Goal: Task Accomplishment & Management: Complete application form

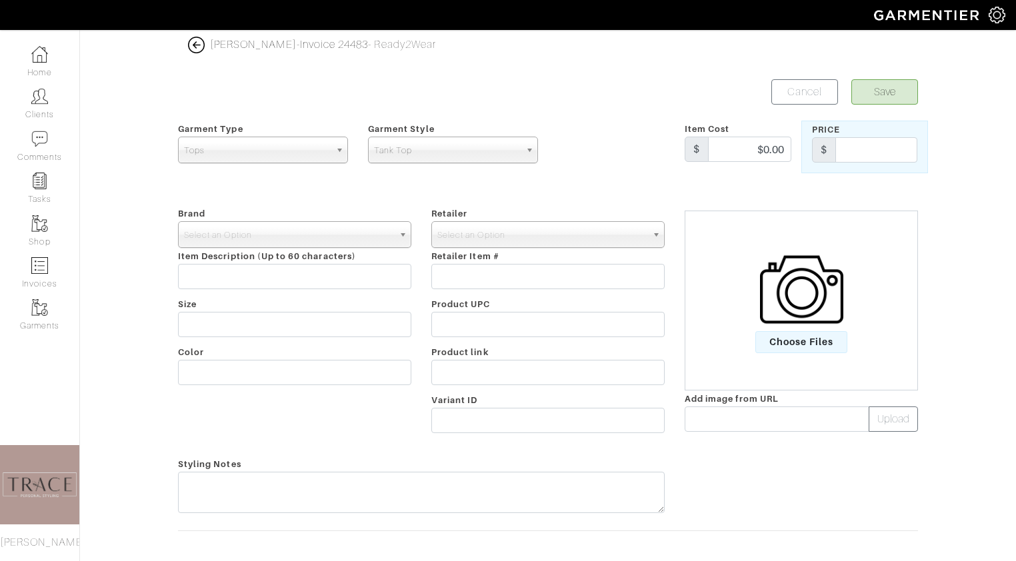
click at [802, 337] on span "Choose Files" at bounding box center [801, 342] width 93 height 22
click at [0, 0] on input "Choose Files" at bounding box center [0, 0] width 0 height 0
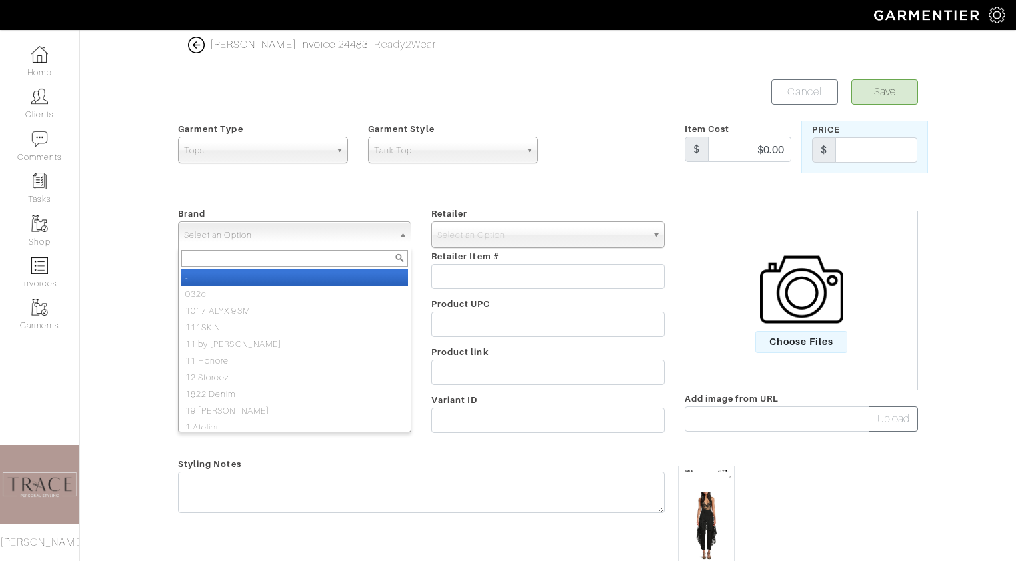
click at [383, 238] on span "Select an Option" at bounding box center [288, 235] width 209 height 27
type input "monse"
click at [366, 281] on li "MONSE" at bounding box center [294, 277] width 227 height 17
select select "MONSE"
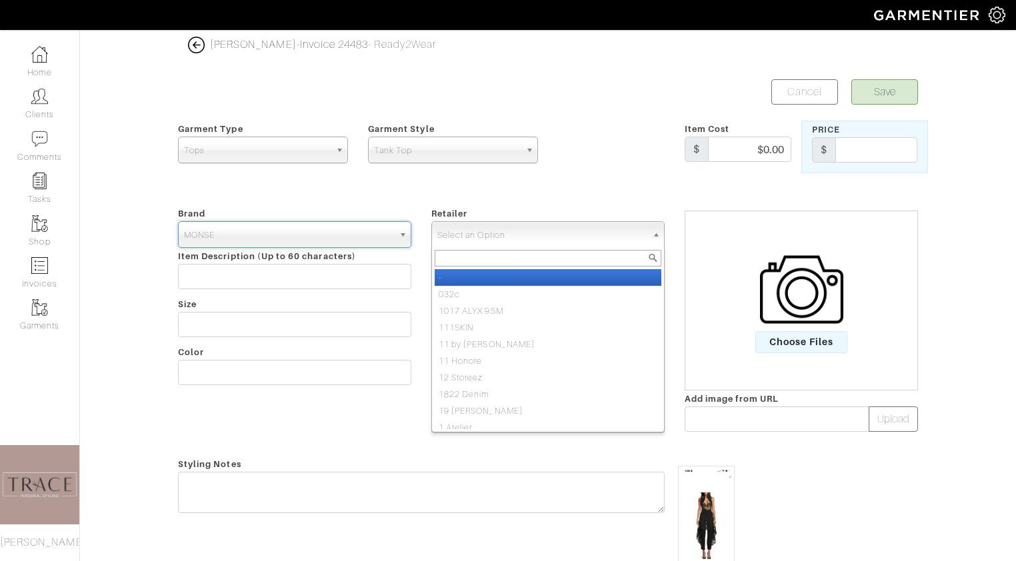
click at [503, 223] on span "Select an Option" at bounding box center [541, 235] width 209 height 27
click at [489, 276] on li "-" at bounding box center [548, 277] width 227 height 17
select select "6380"
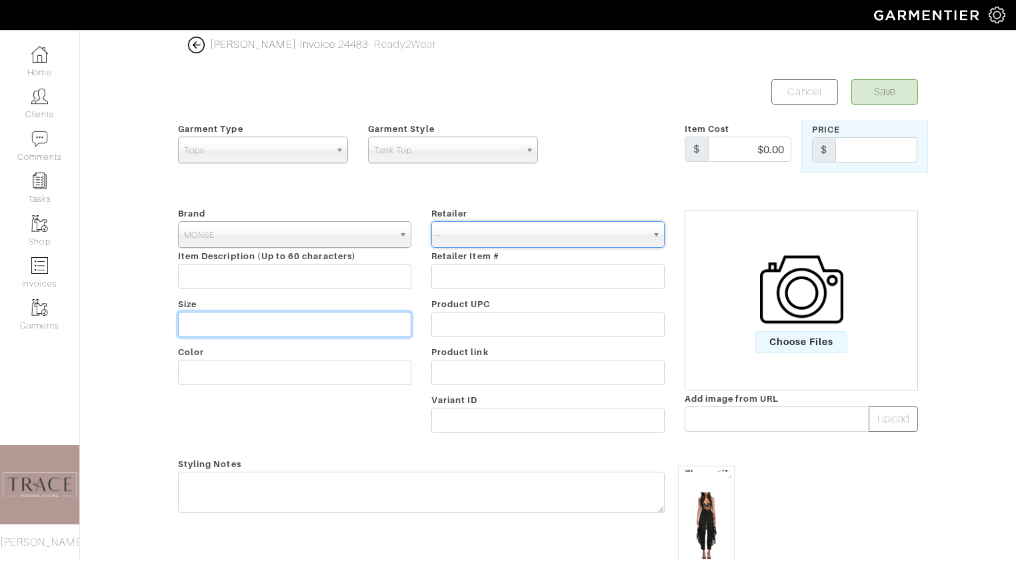
click at [331, 326] on input "text" at bounding box center [294, 324] width 233 height 25
type input "s"
type input "xs"
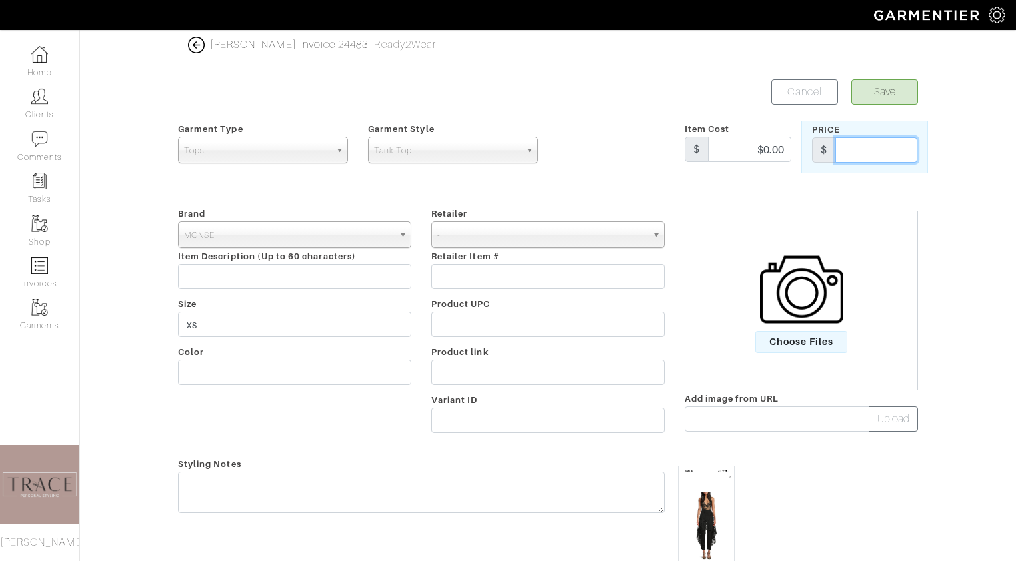
click at [873, 155] on input "text" at bounding box center [876, 149] width 82 height 25
type input "497.99"
click at [902, 96] on button "Save" at bounding box center [884, 91] width 67 height 25
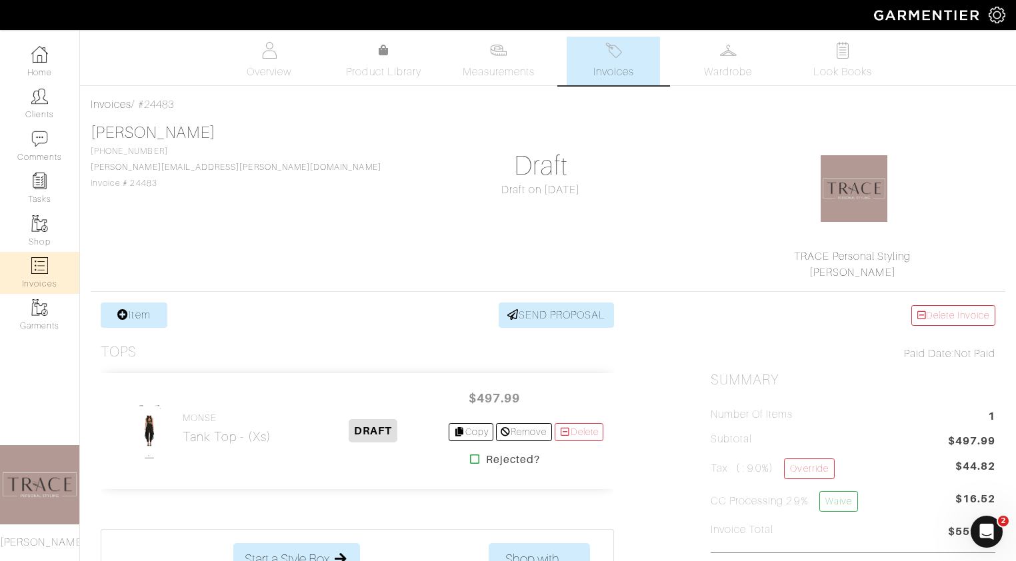
click at [47, 265] on link "Invoices" at bounding box center [39, 273] width 79 height 42
select select
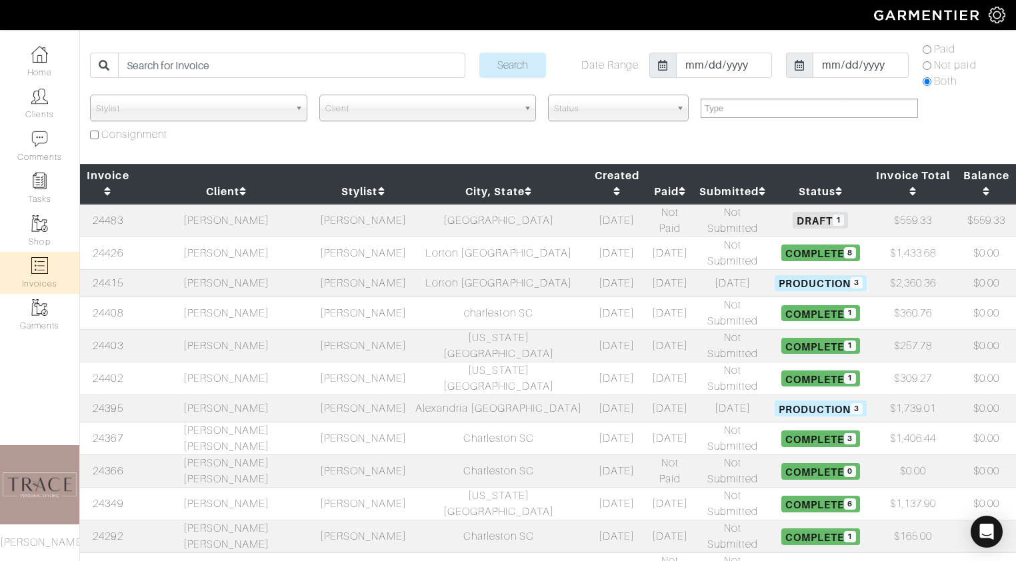
scroll to position [48, 0]
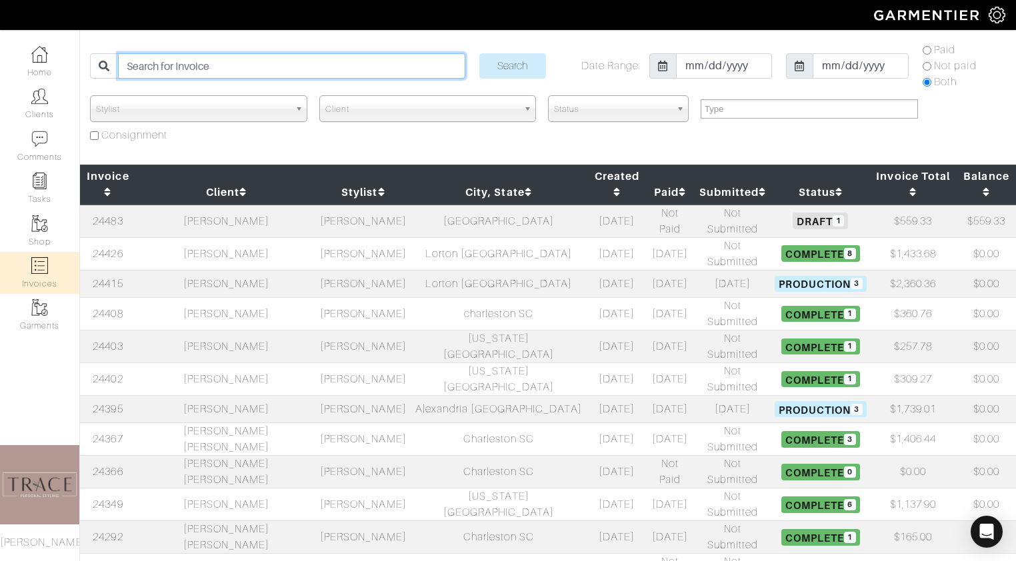
click at [247, 71] on input "search" at bounding box center [291, 65] width 347 height 25
type input "julia"
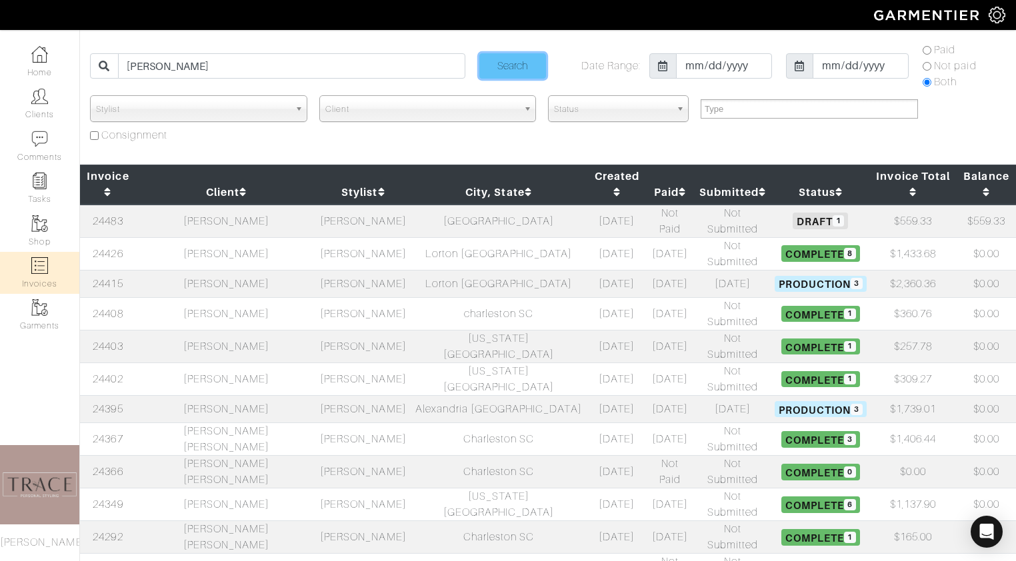
click at [508, 63] on input "Search" at bounding box center [512, 65] width 67 height 25
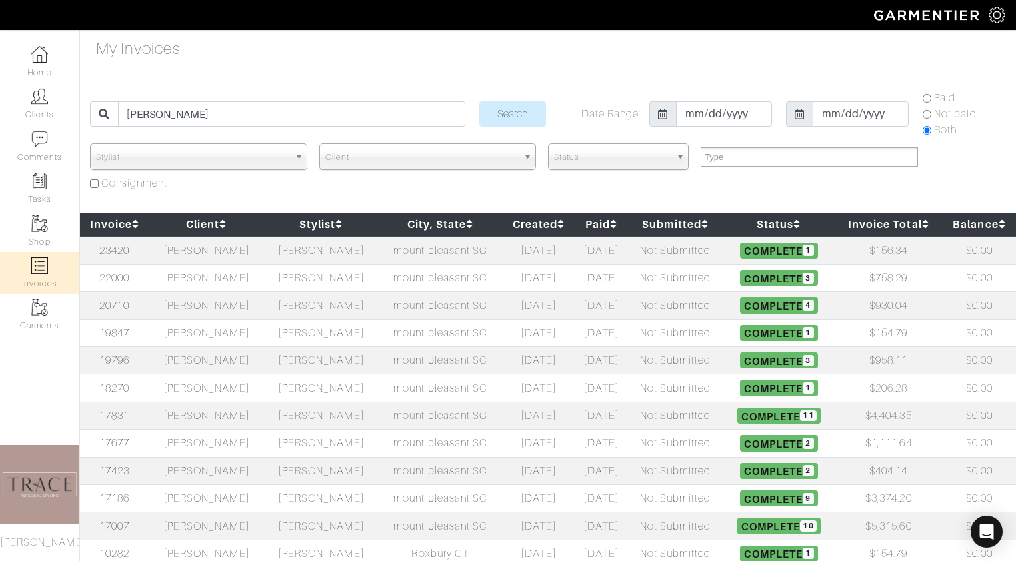
select select
click at [223, 247] on td "[PERSON_NAME]" at bounding box center [206, 251] width 115 height 28
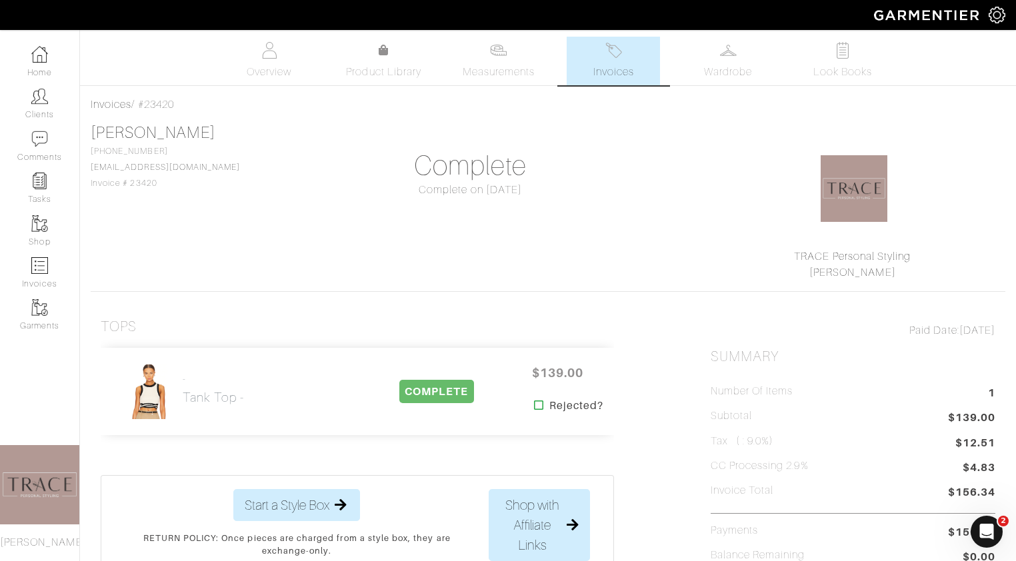
click at [635, 62] on link "Invoices" at bounding box center [613, 61] width 93 height 49
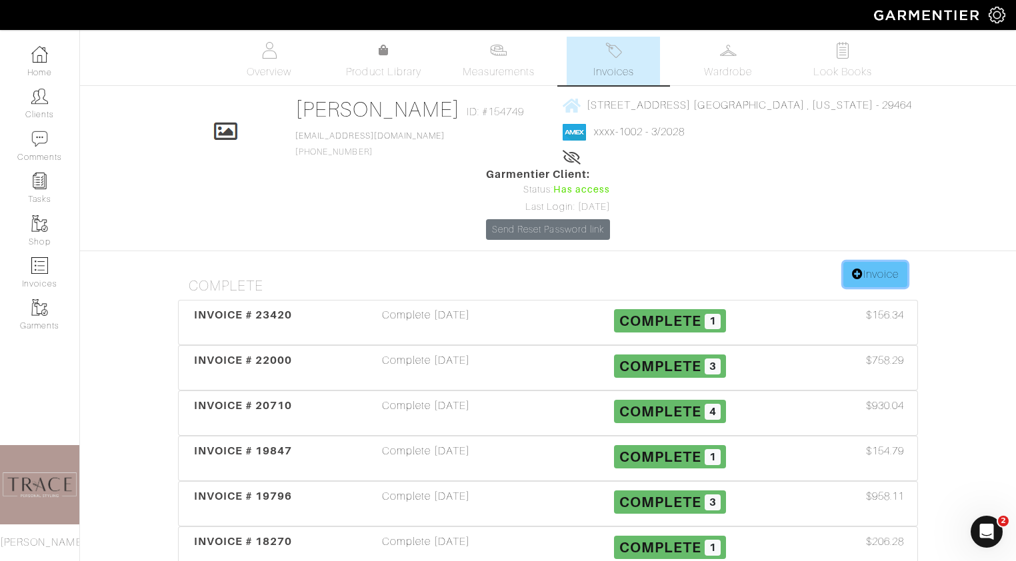
click at [881, 262] on link "Invoice" at bounding box center [875, 274] width 64 height 25
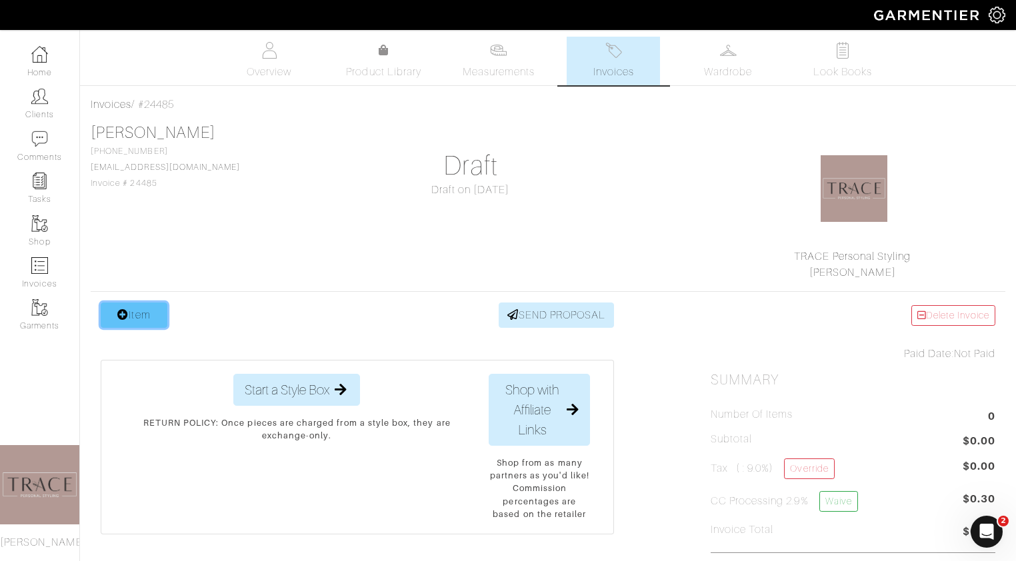
click at [141, 323] on link "Item" at bounding box center [134, 315] width 67 height 25
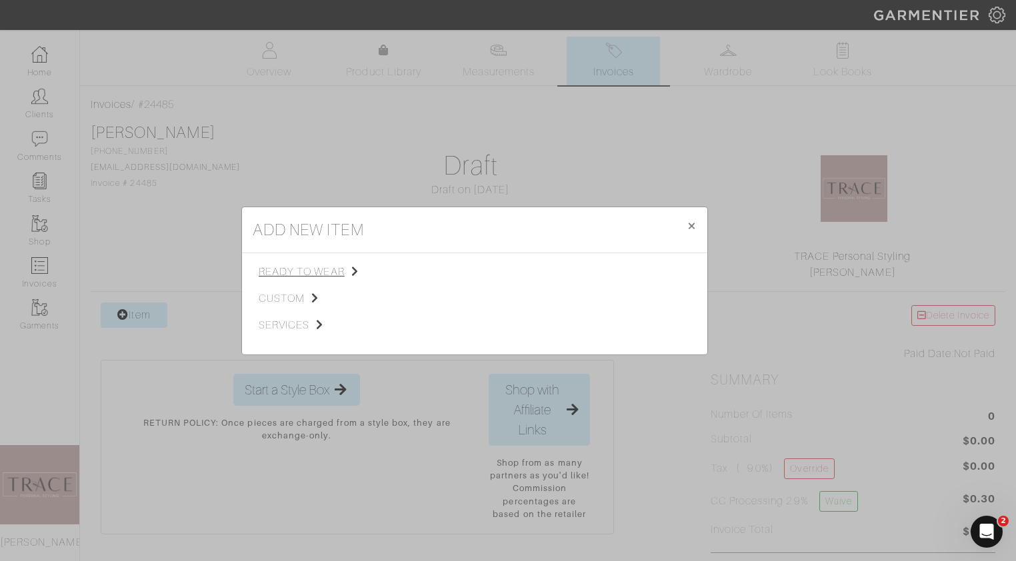
click at [313, 273] on span "ready to wear" at bounding box center [326, 272] width 134 height 16
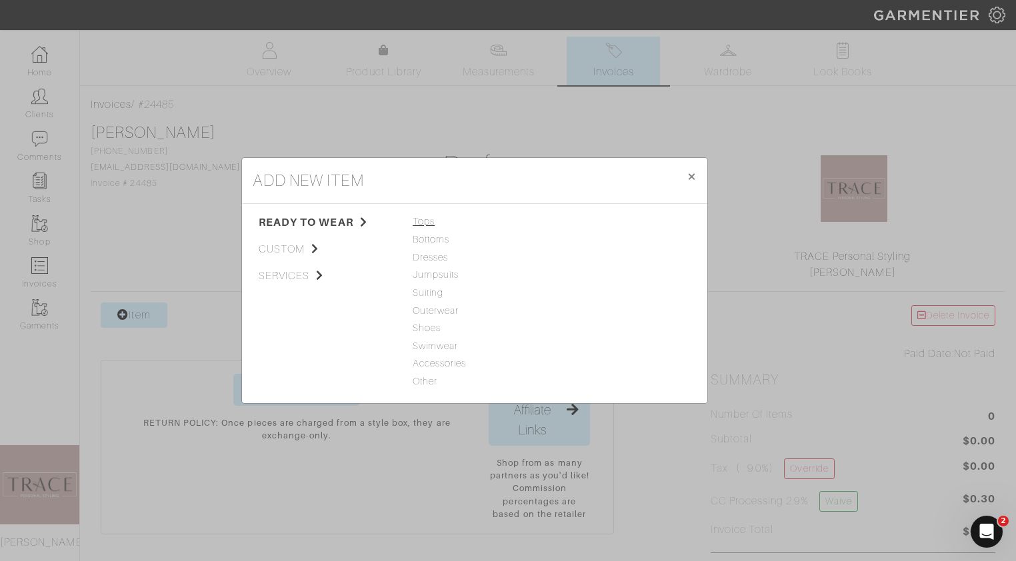
click at [431, 226] on span "Tops" at bounding box center [475, 222] width 124 height 15
click at [435, 311] on span "Outerwear" at bounding box center [475, 311] width 124 height 15
click at [429, 224] on span "Tops" at bounding box center [475, 222] width 124 height 15
click at [576, 274] on link "Blouse" at bounding box center [572, 274] width 30 height 11
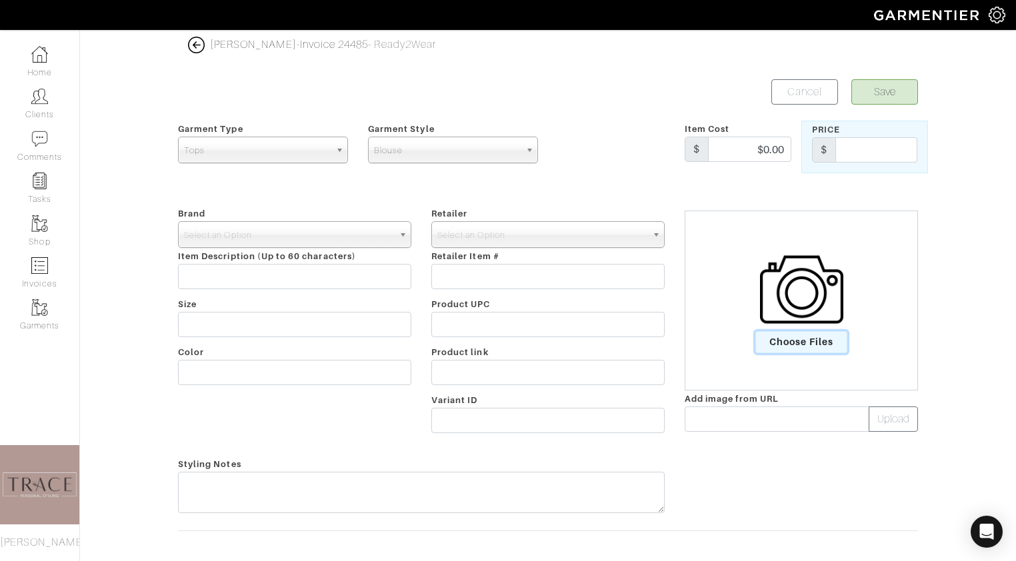
click at [778, 348] on span "Choose Files" at bounding box center [801, 342] width 93 height 22
click at [0, 0] on input "Choose Files" at bounding box center [0, 0] width 0 height 0
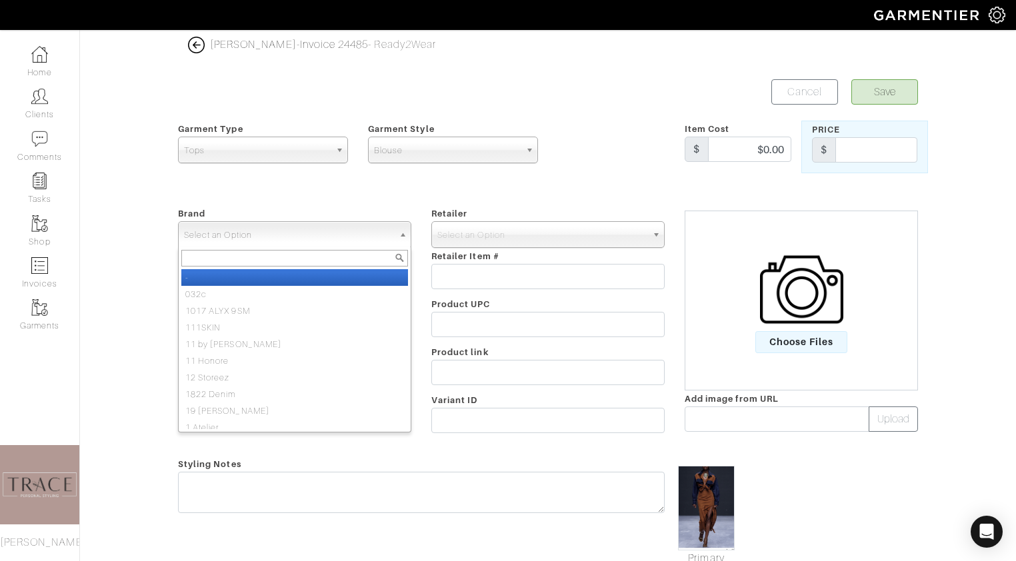
click at [301, 237] on span "Select an Option" at bounding box center [288, 235] width 209 height 27
type input "bode"
click at [281, 271] on li "Bode" at bounding box center [294, 277] width 227 height 17
select select "Bode"
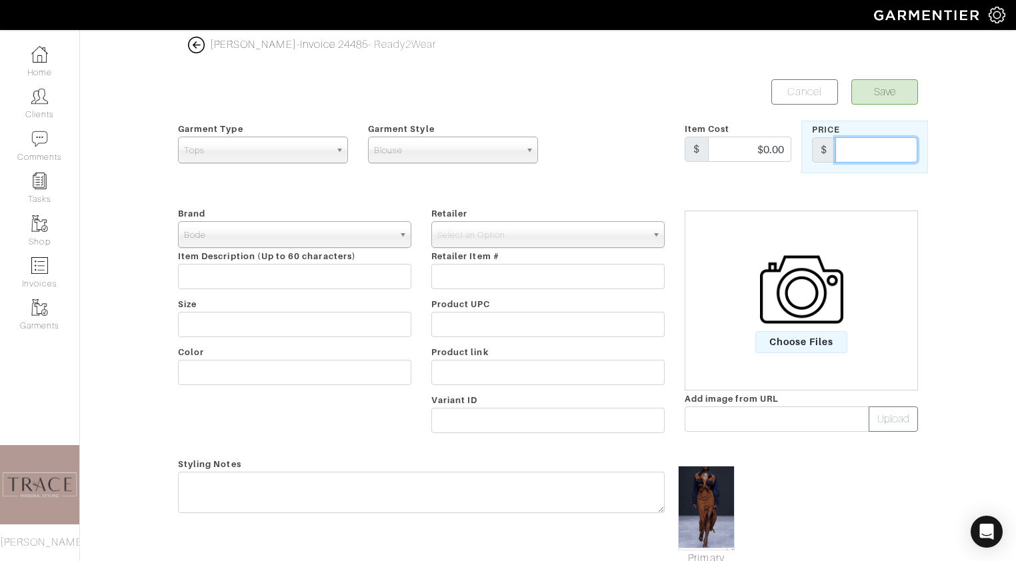
click at [882, 141] on input "text" at bounding box center [876, 149] width 82 height 25
type input "380"
click at [900, 89] on button "Save" at bounding box center [884, 91] width 67 height 25
click at [633, 243] on span "Select an Option" at bounding box center [541, 235] width 209 height 27
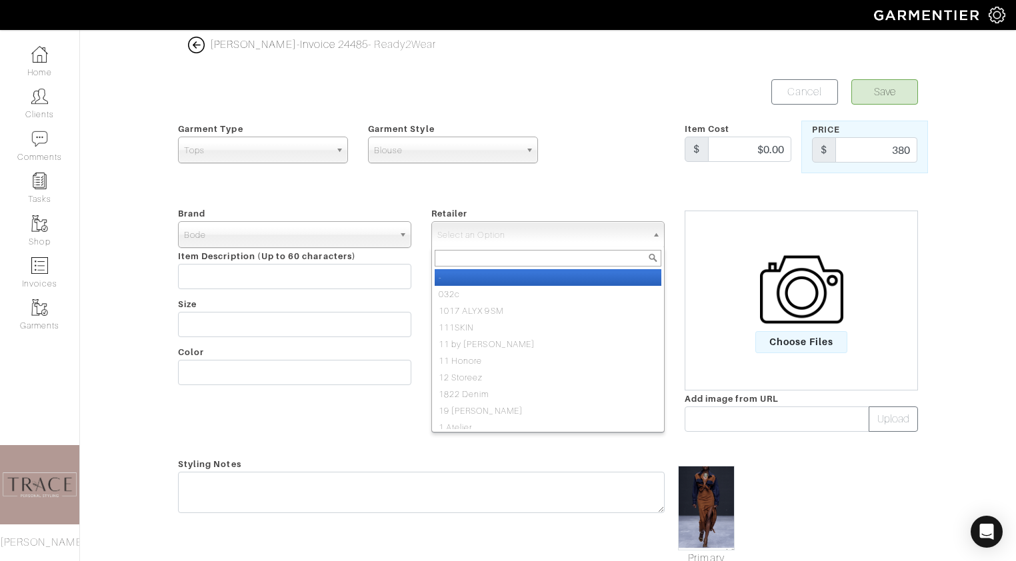
click at [582, 283] on li "-" at bounding box center [548, 277] width 227 height 17
select select "6380"
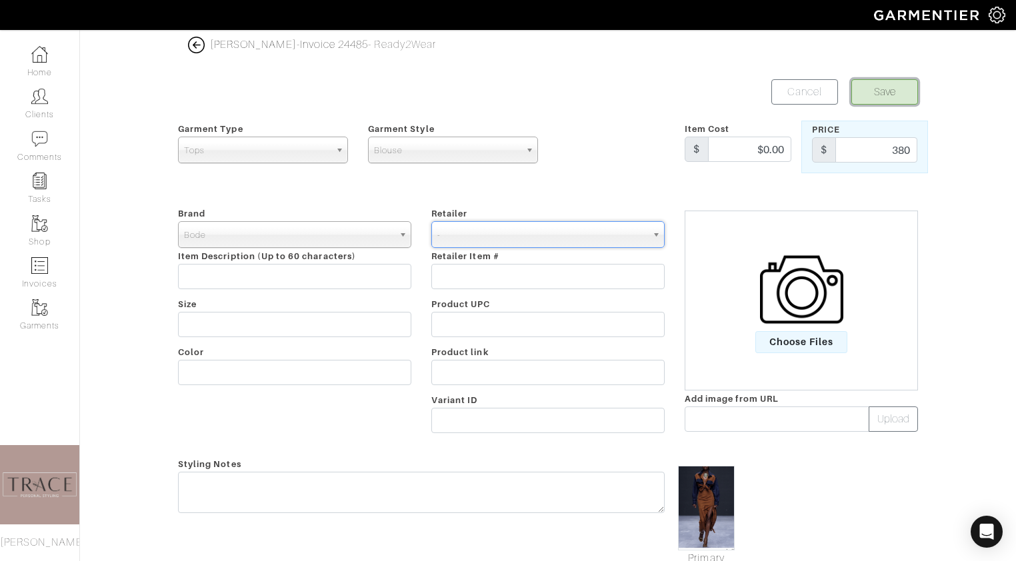
click at [886, 90] on button "Save" at bounding box center [884, 91] width 67 height 25
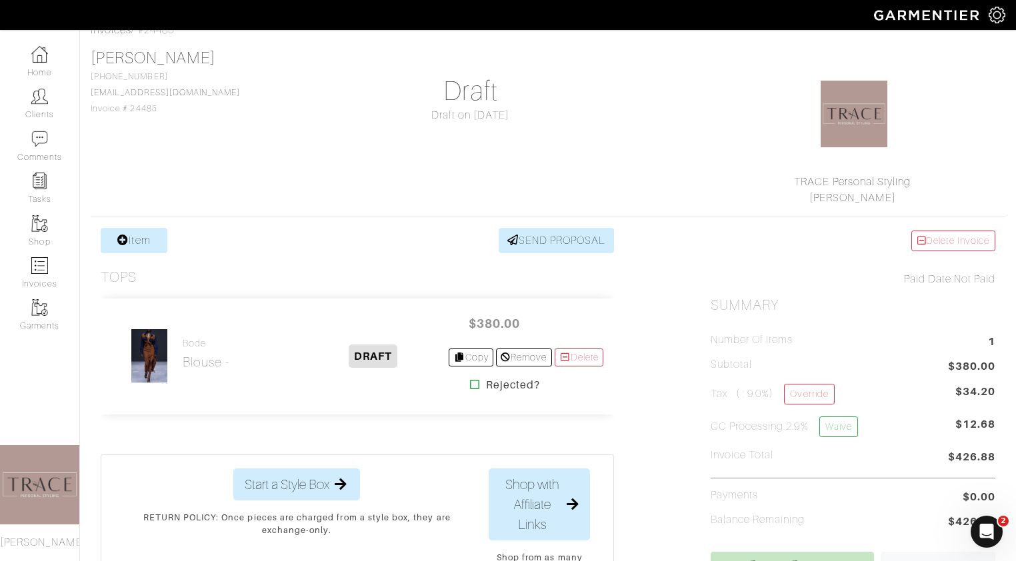
scroll to position [82, 0]
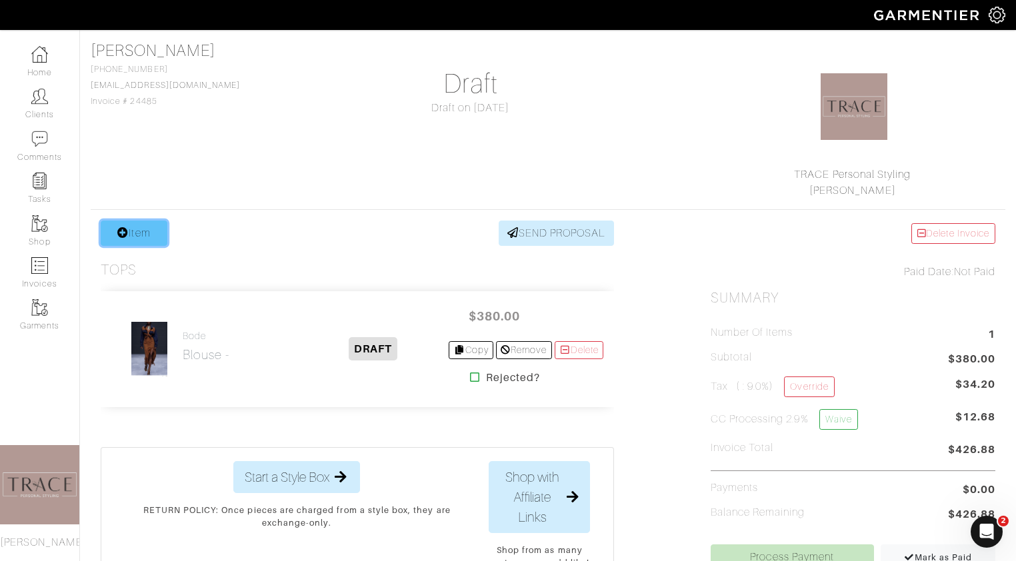
click at [154, 239] on link "Item" at bounding box center [134, 233] width 67 height 25
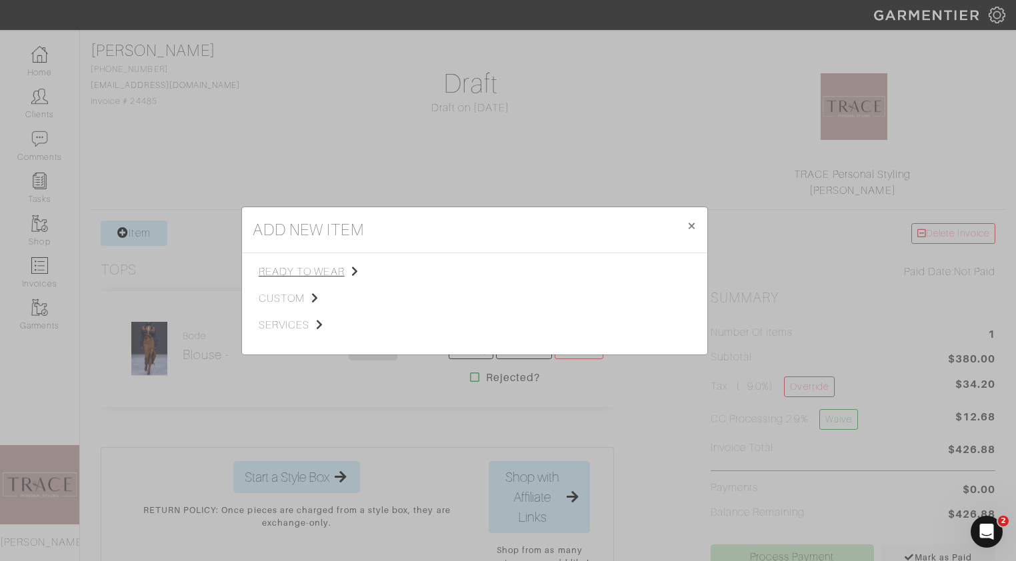
click at [299, 275] on span "ready to wear" at bounding box center [326, 272] width 134 height 16
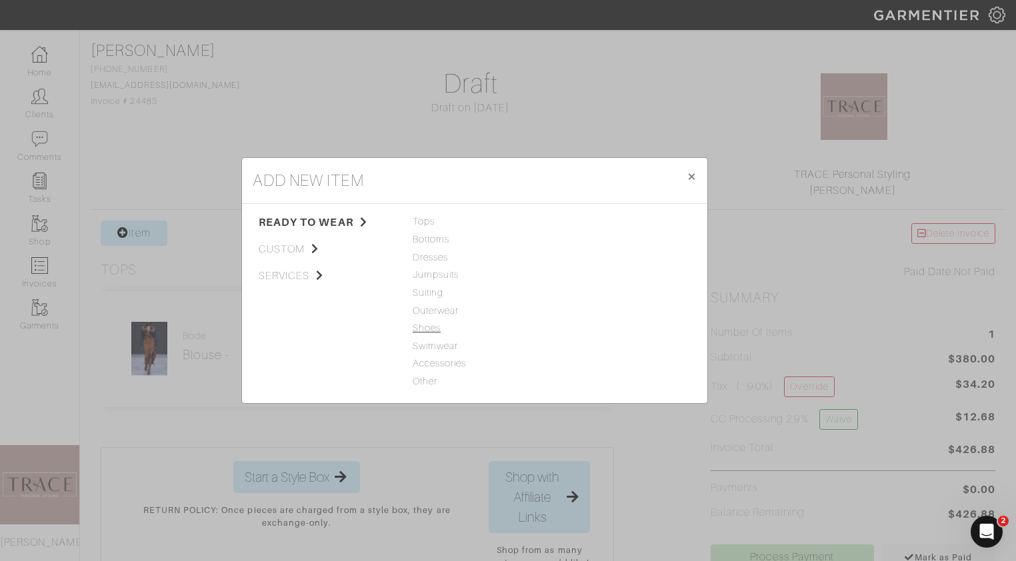
click at [425, 330] on span "Shoes" at bounding box center [475, 328] width 124 height 15
click at [569, 219] on link "Shoes" at bounding box center [571, 221] width 28 height 11
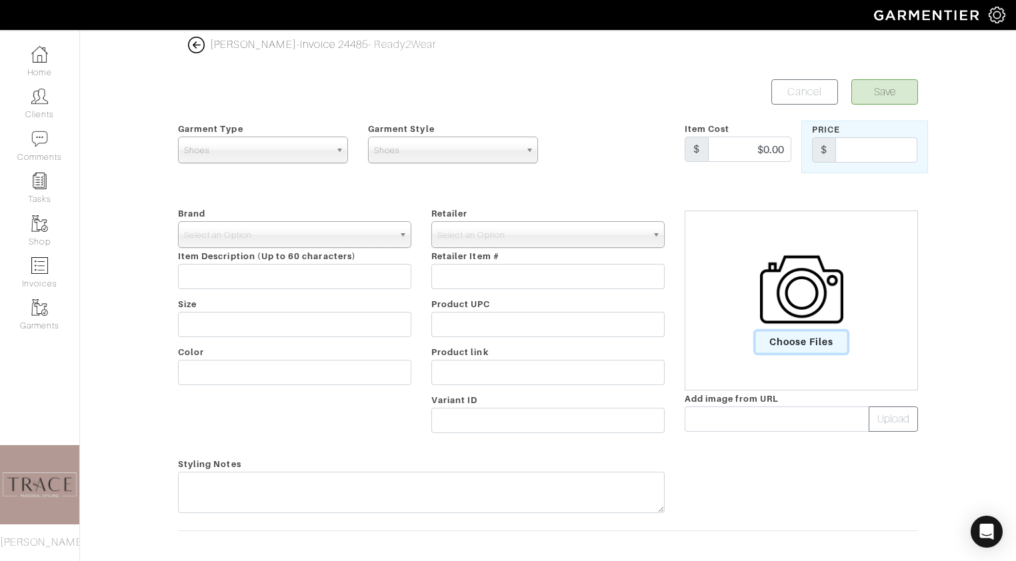
click at [805, 339] on span "Choose Files" at bounding box center [801, 342] width 93 height 22
click at [0, 0] on input "Choose Files" at bounding box center [0, 0] width 0 height 0
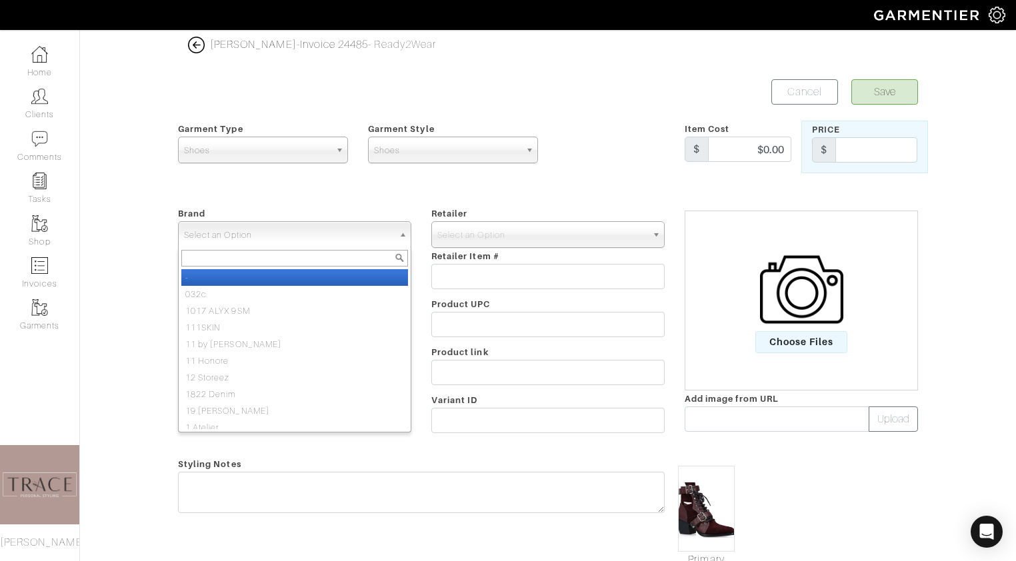
click at [371, 232] on span "Select an Option" at bounding box center [288, 235] width 209 height 27
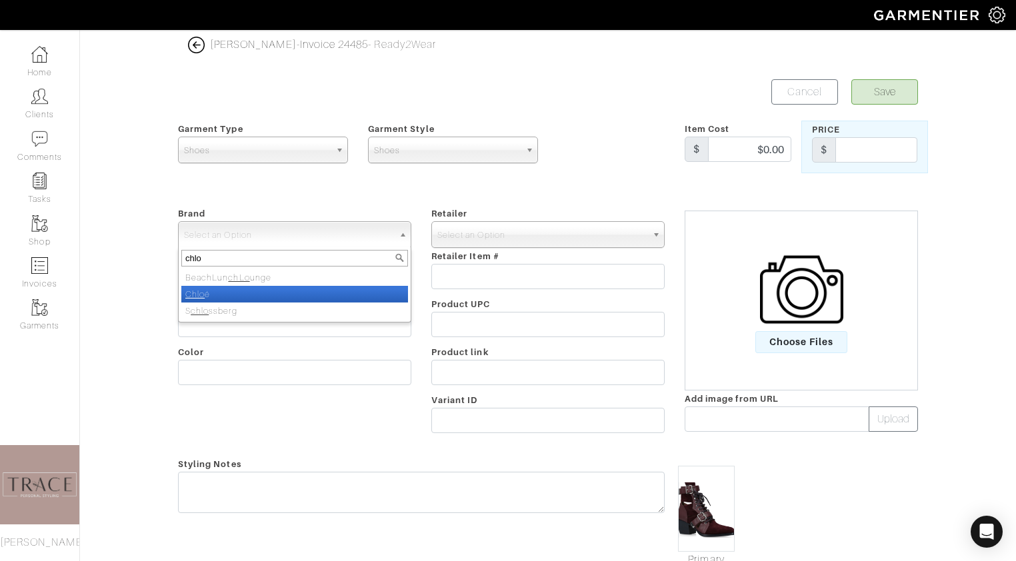
type input "chlo"
click at [335, 288] on li "Chlo é" at bounding box center [294, 294] width 227 height 17
select select "Chloé"
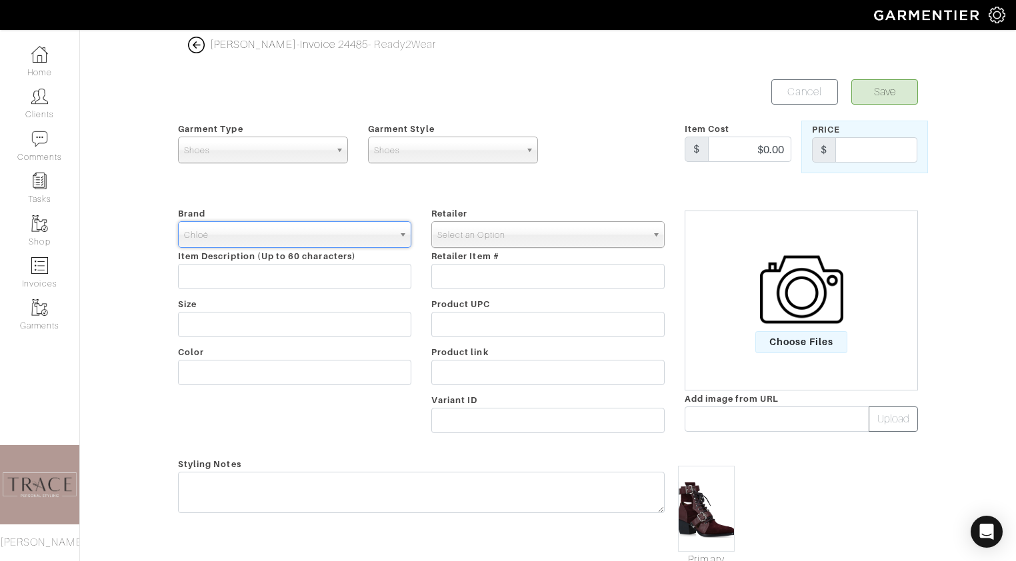
click at [509, 225] on span "Select an Option" at bounding box center [541, 235] width 209 height 27
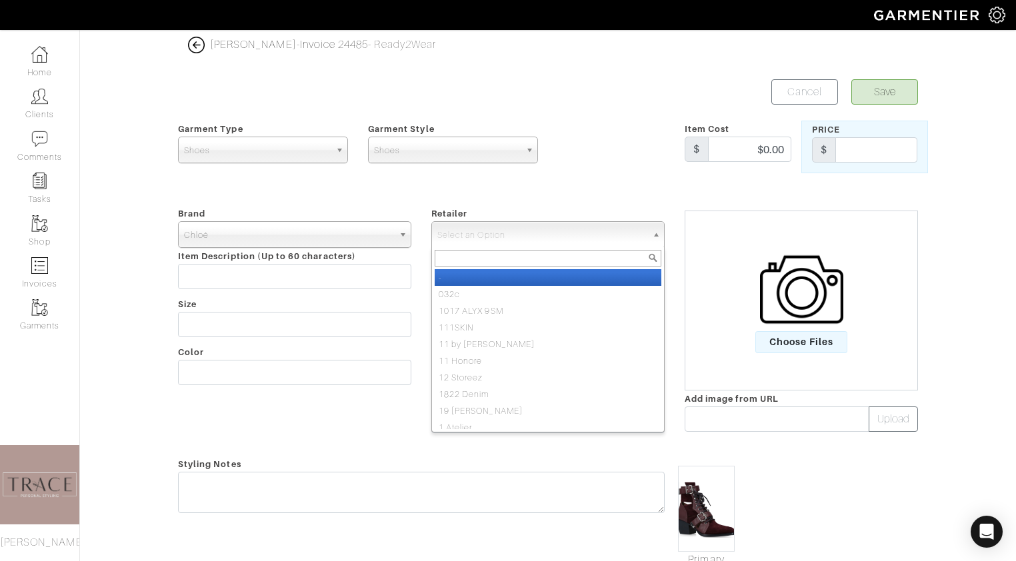
click at [488, 279] on li "-" at bounding box center [548, 277] width 227 height 17
select select "6380"
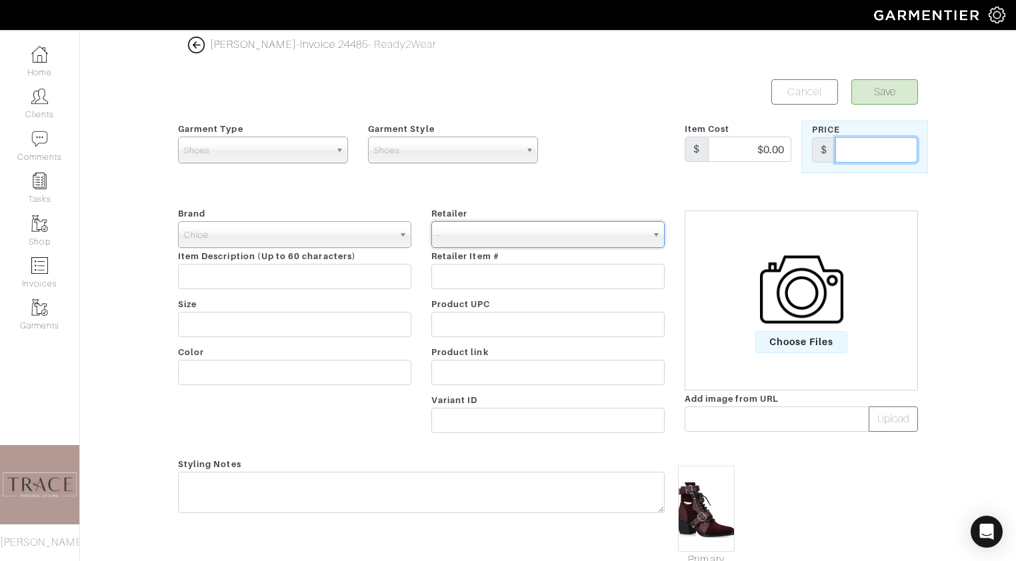
click at [882, 156] on input "text" at bounding box center [876, 149] width 82 height 25
type input "980"
click at [888, 89] on button "Save" at bounding box center [884, 91] width 67 height 25
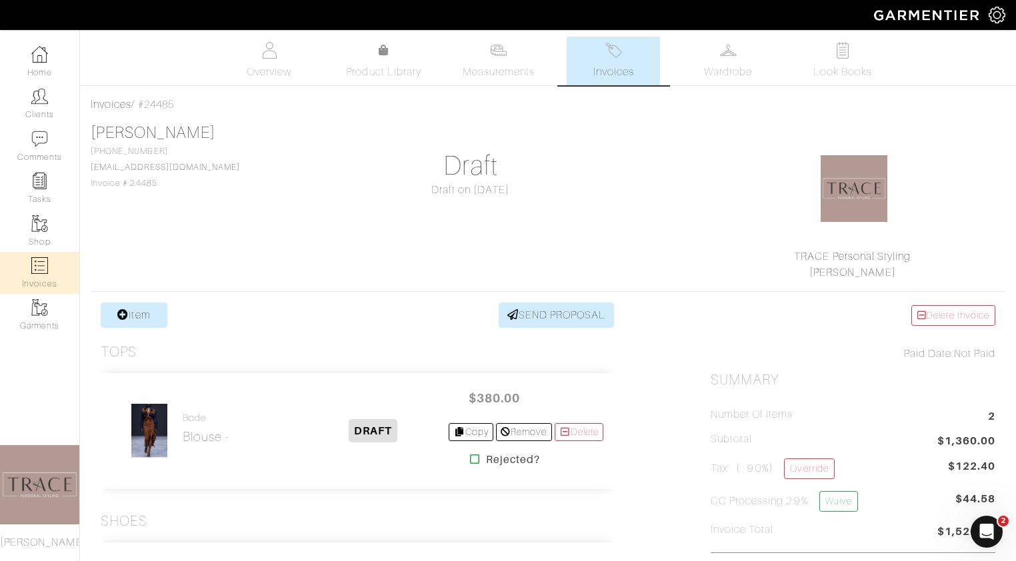
click at [31, 275] on link "Invoices" at bounding box center [39, 273] width 79 height 42
select select
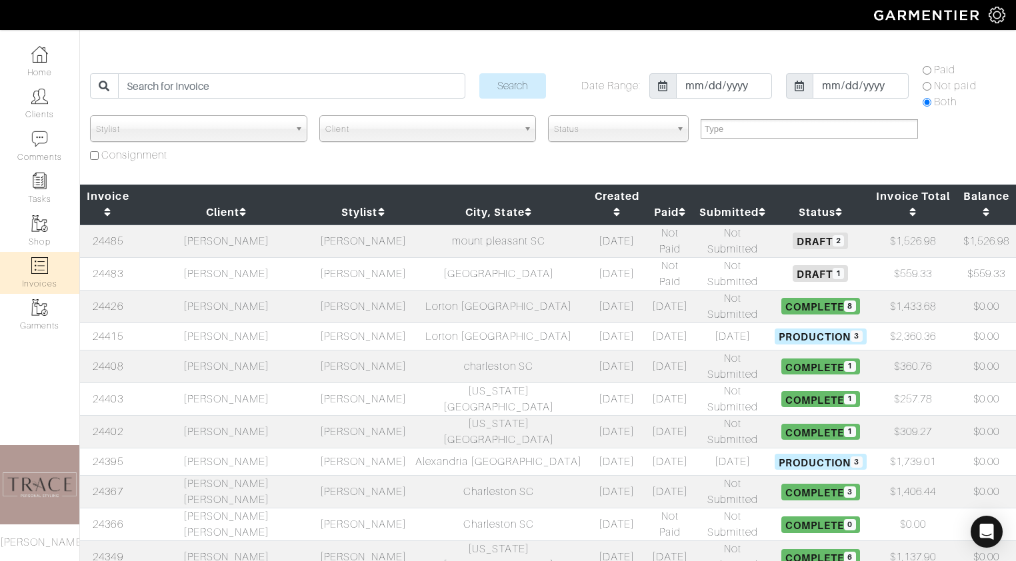
scroll to position [31, 0]
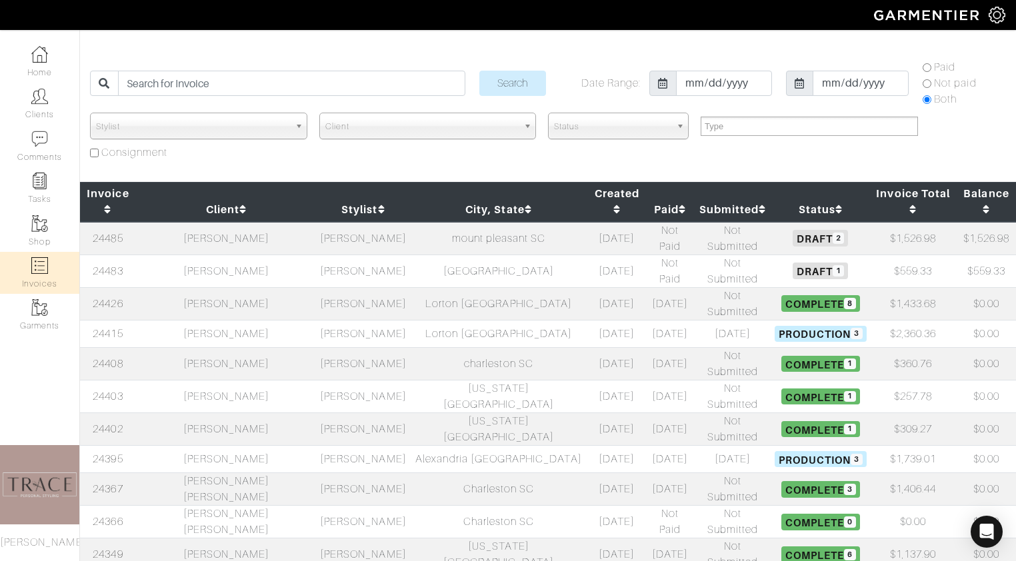
click at [213, 287] on td "Basim Mansour" at bounding box center [226, 303] width 181 height 33
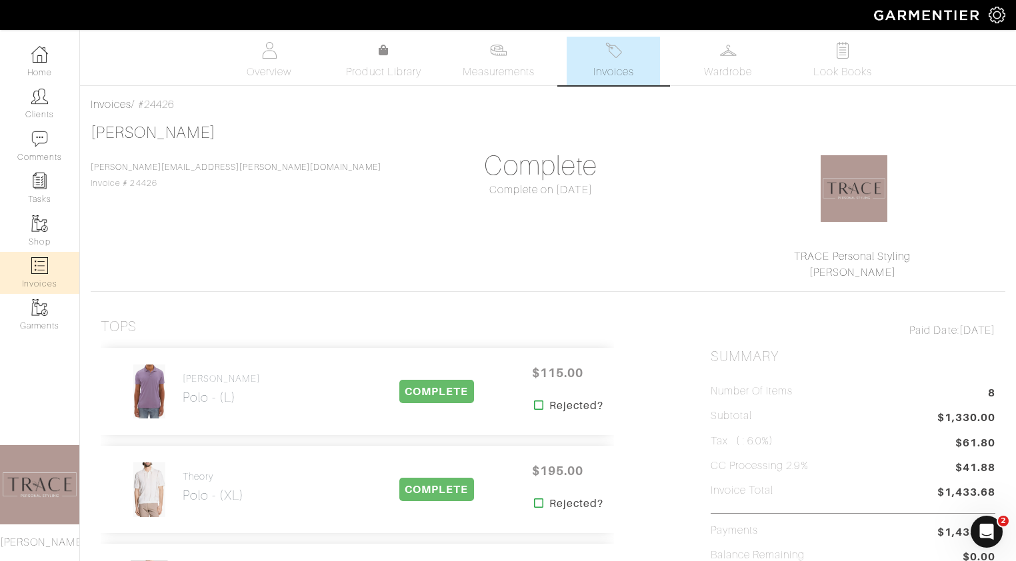
click at [33, 255] on link "Invoices" at bounding box center [39, 273] width 79 height 42
select select
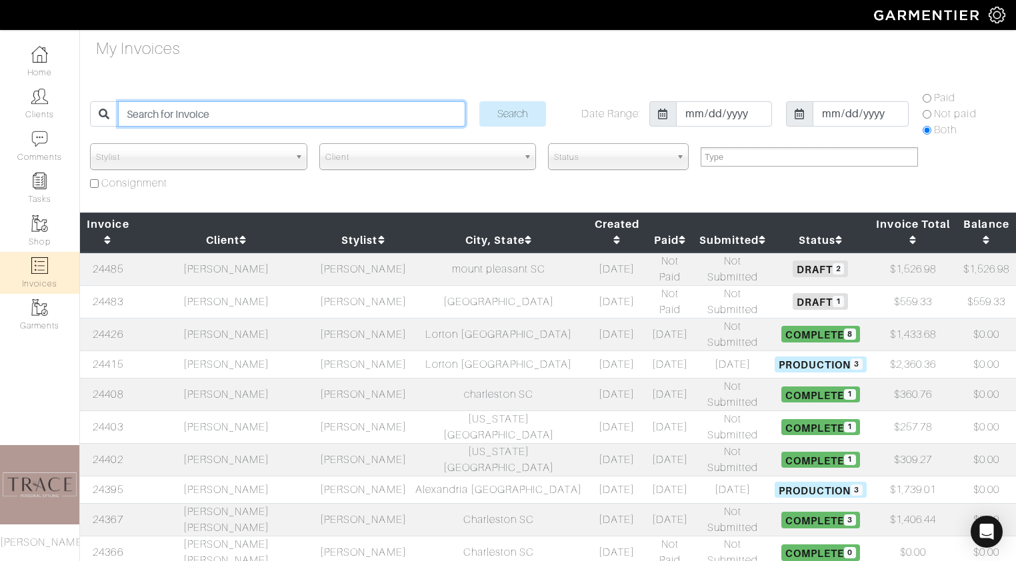
click at [244, 116] on input "search" at bounding box center [291, 113] width 347 height 25
type input "[PERSON_NAME]"
click at [479, 101] on input "Search" at bounding box center [512, 113] width 67 height 25
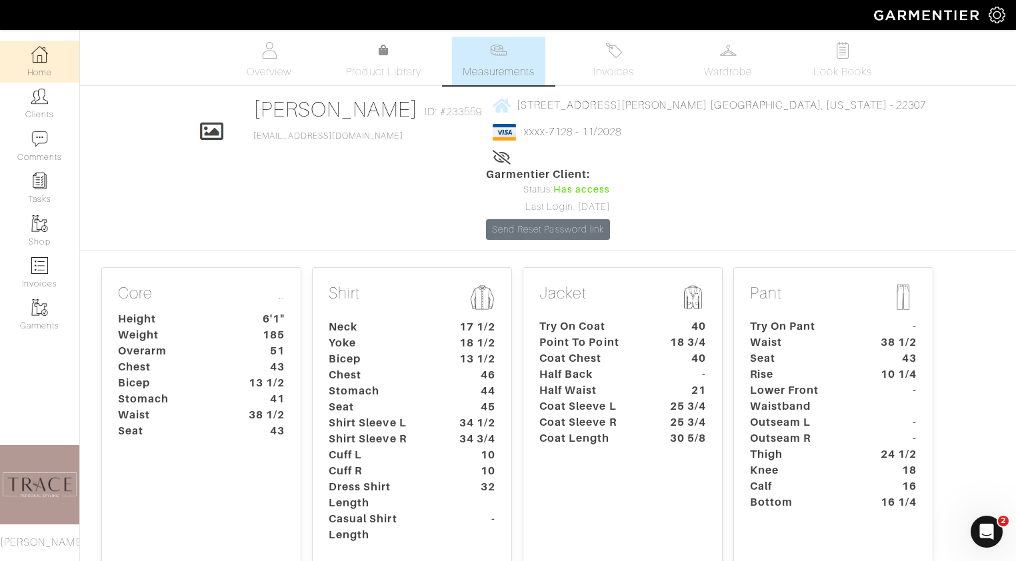
click at [47, 65] on link "Home" at bounding box center [39, 62] width 79 height 42
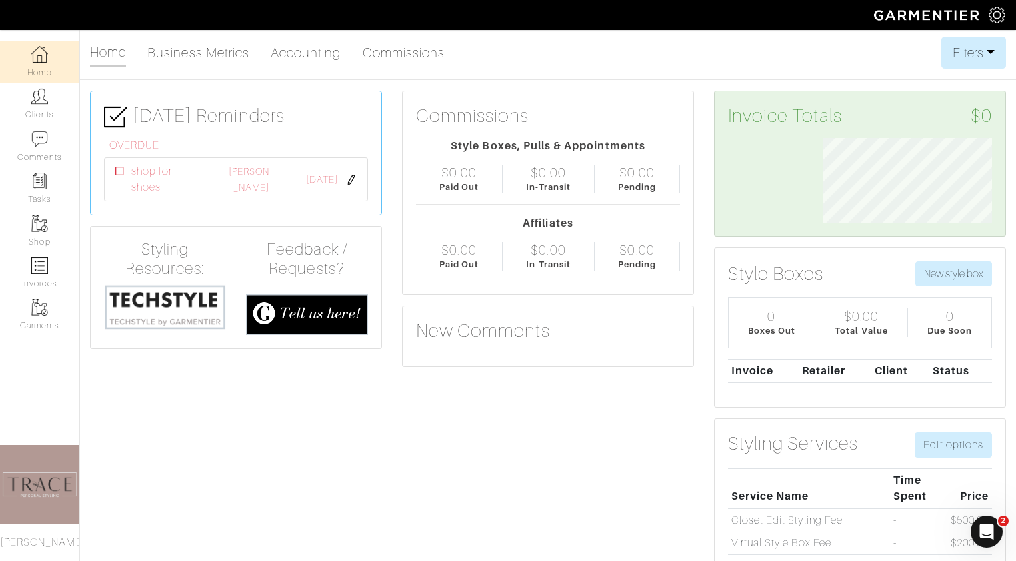
click at [187, 312] on img at bounding box center [165, 307] width 122 height 47
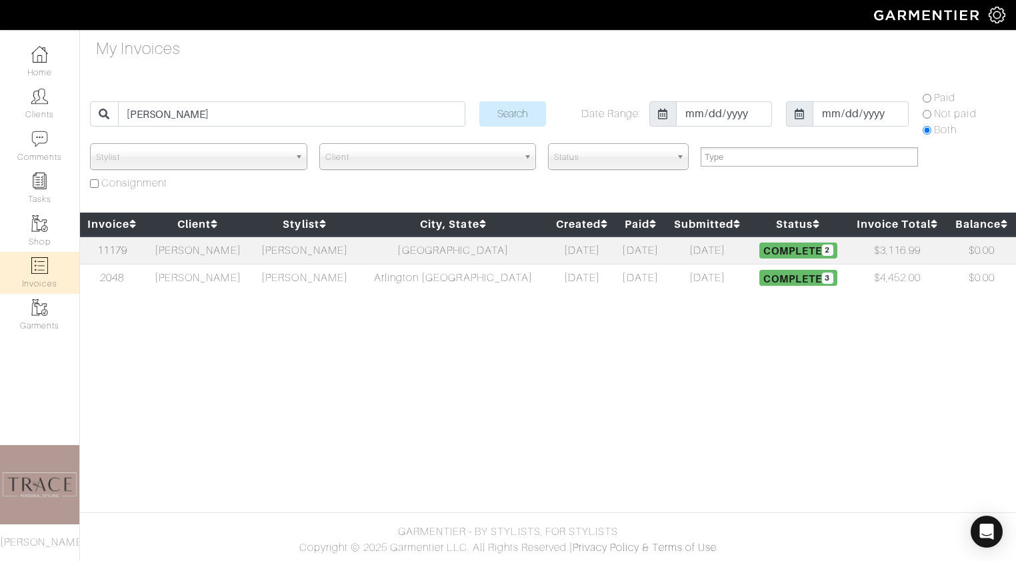
select select
click at [213, 252] on td "[PERSON_NAME]" at bounding box center [198, 251] width 107 height 28
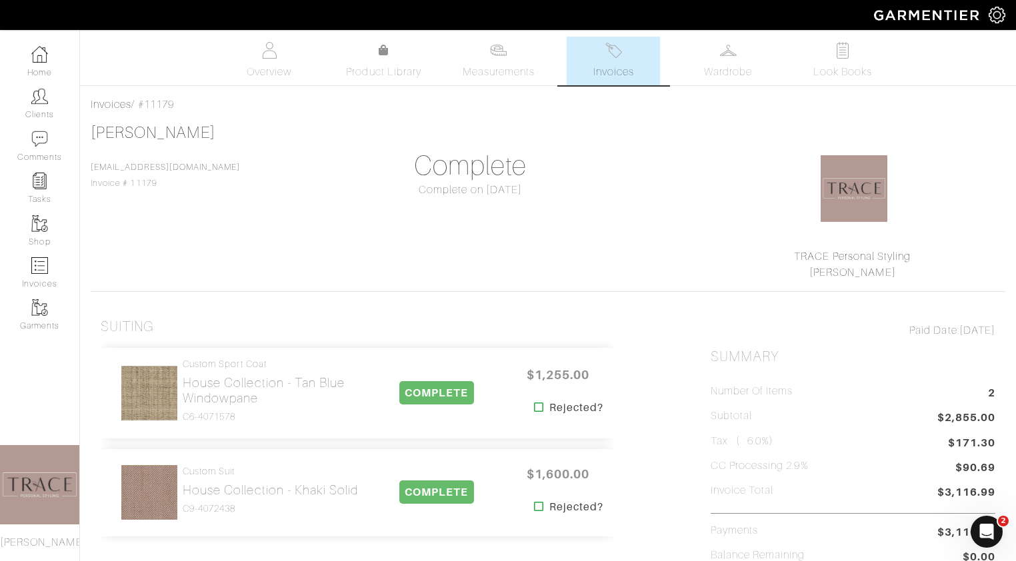
click at [637, 56] on link "Invoices" at bounding box center [613, 61] width 93 height 49
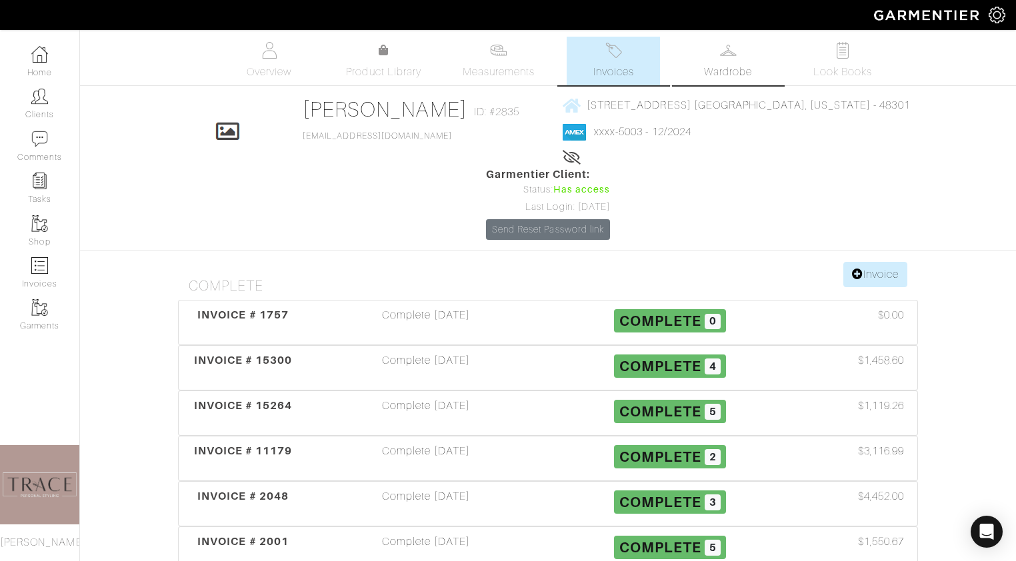
click at [751, 67] on span "Wardrobe" at bounding box center [728, 72] width 48 height 16
